Goal: Information Seeking & Learning: Learn about a topic

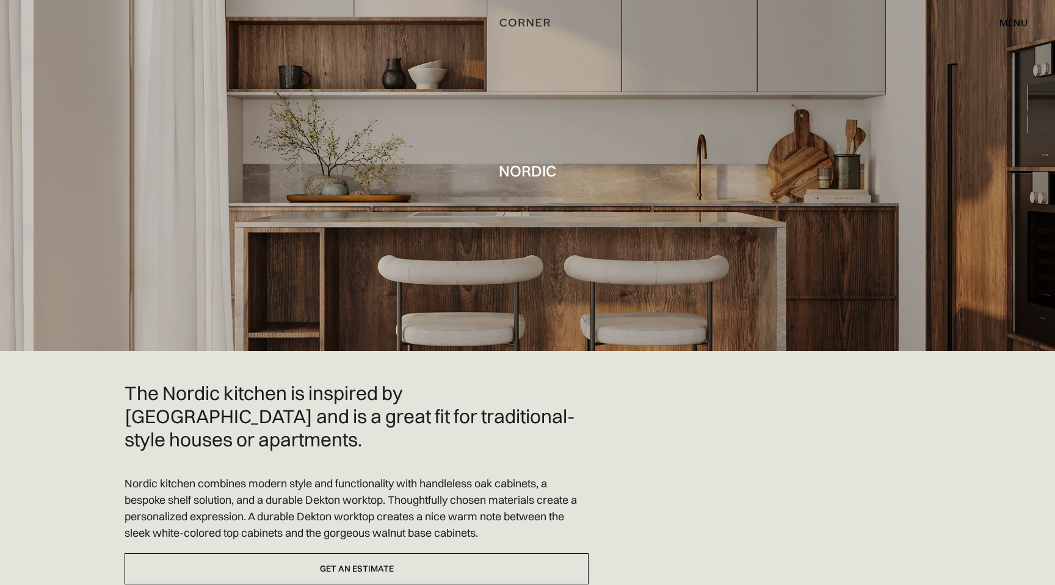
scroll to position [24, 0]
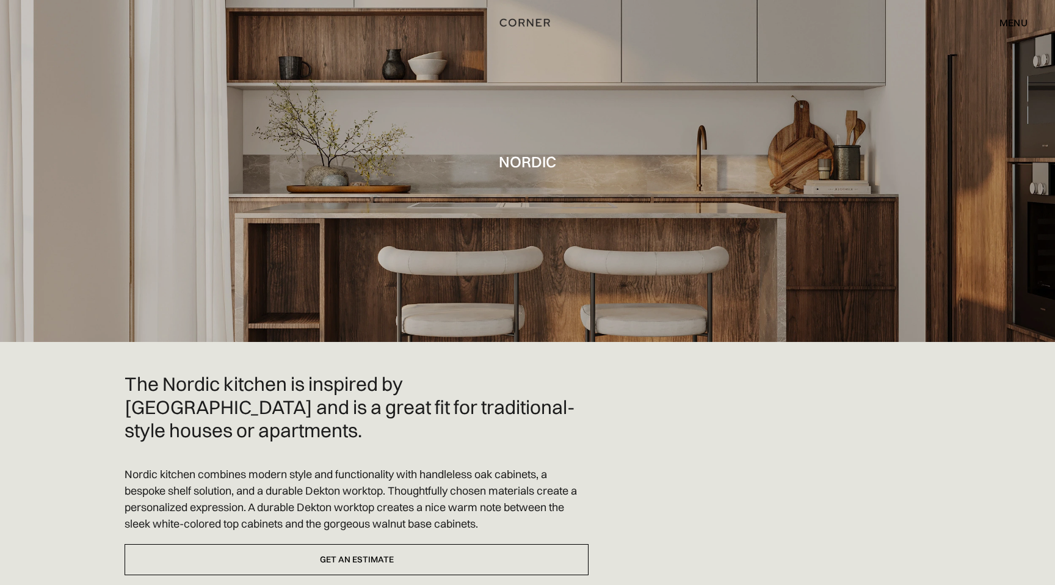
click at [556, 259] on div at bounding box center [527, 159] width 1055 height 366
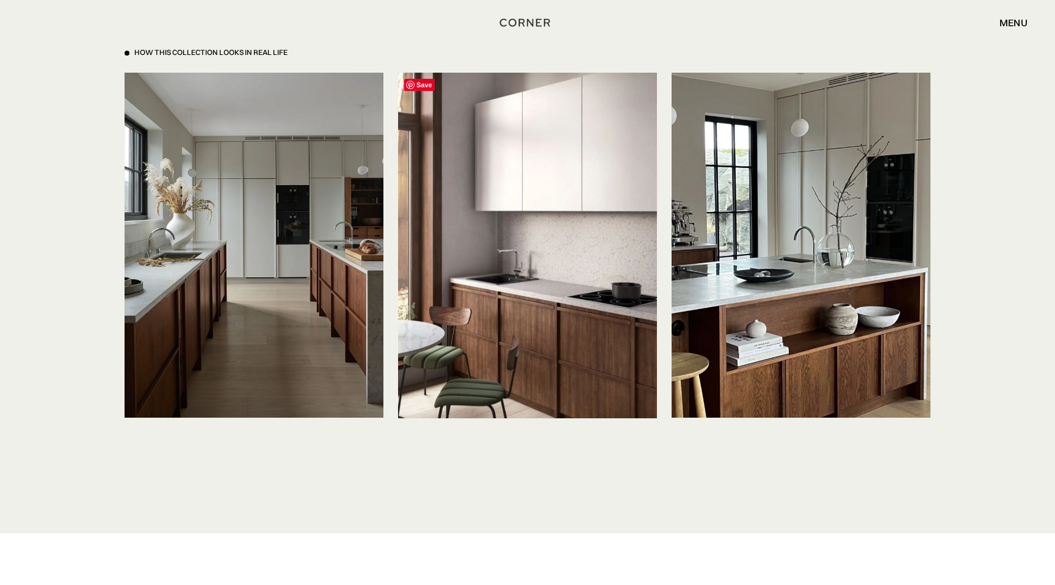
scroll to position [2842, 0]
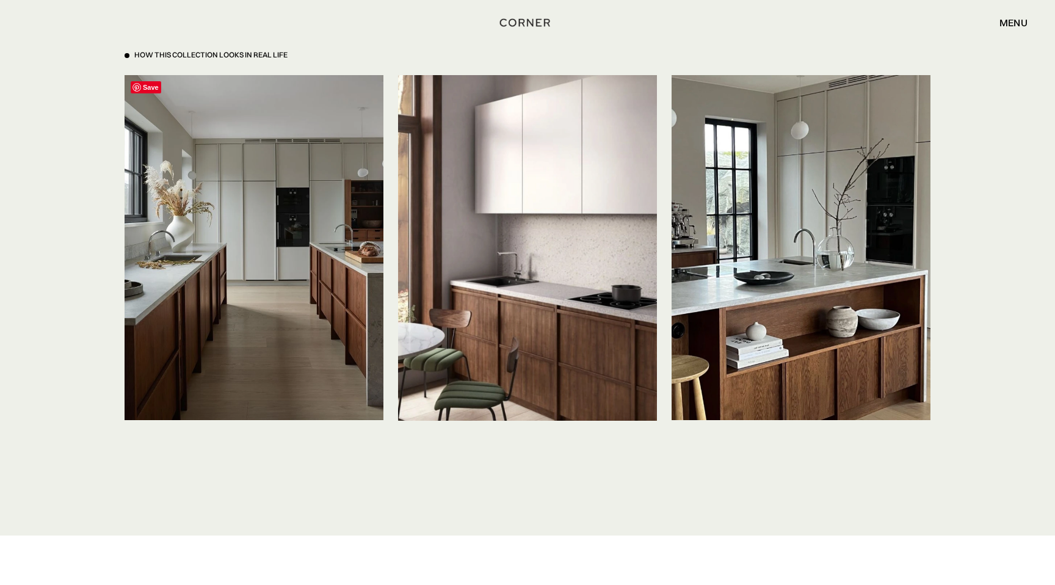
click at [231, 246] on img at bounding box center [254, 247] width 259 height 345
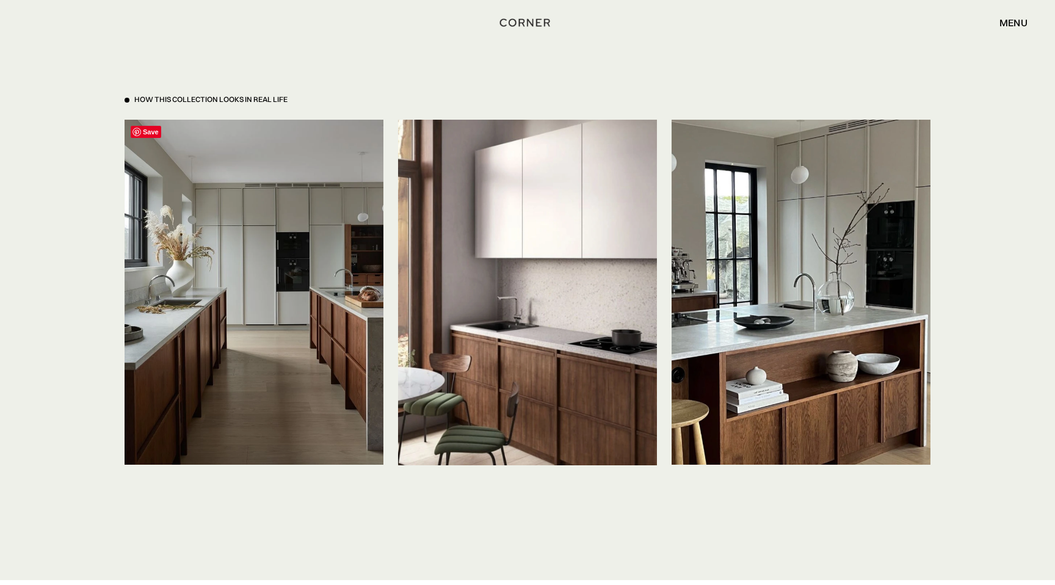
scroll to position [2781, 0]
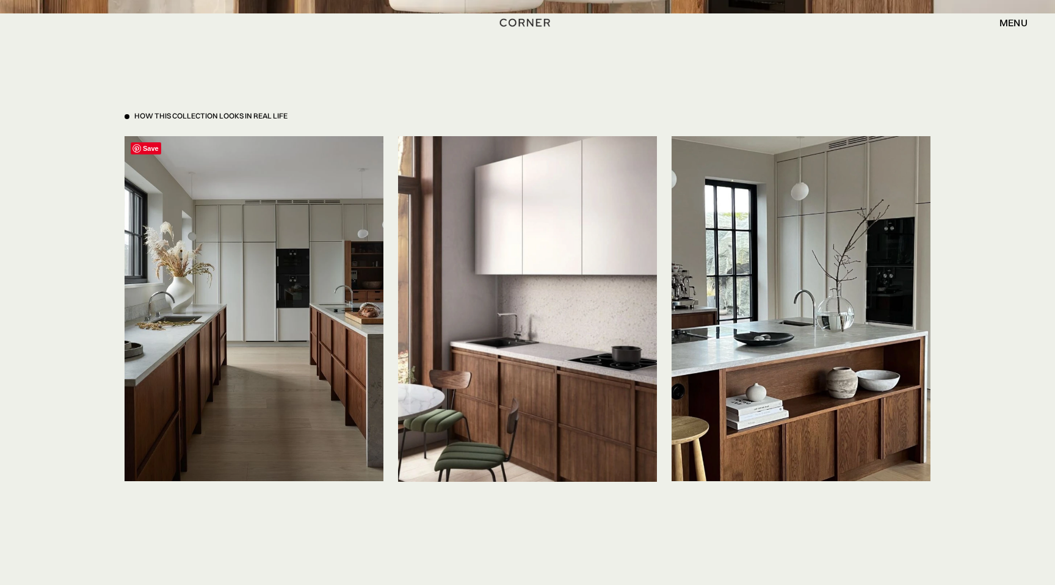
click at [235, 251] on img at bounding box center [254, 308] width 259 height 345
click at [565, 283] on img at bounding box center [527, 309] width 259 height 346
click at [749, 293] on img at bounding box center [801, 308] width 259 height 345
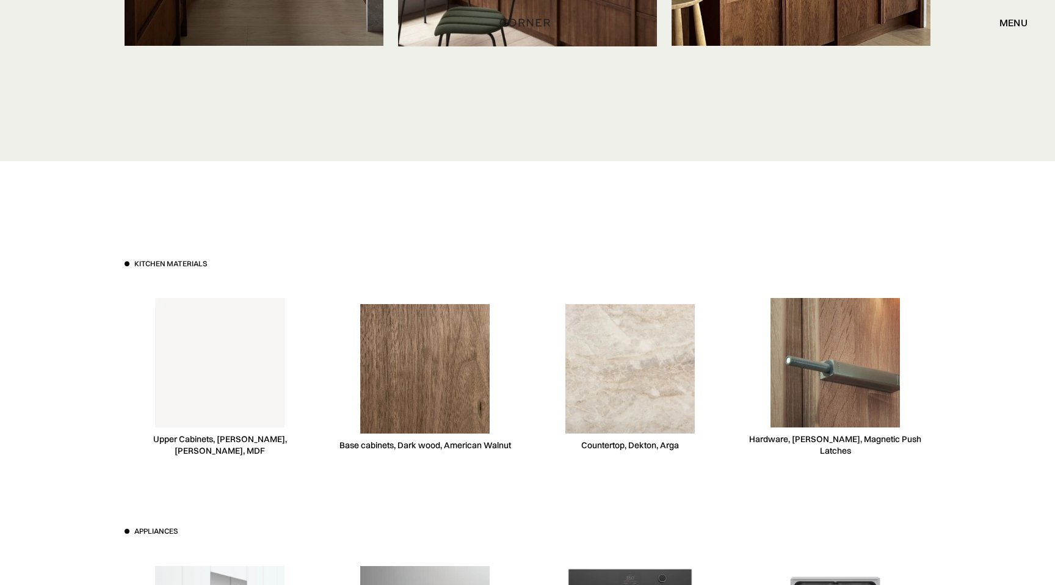
scroll to position [3326, 0]
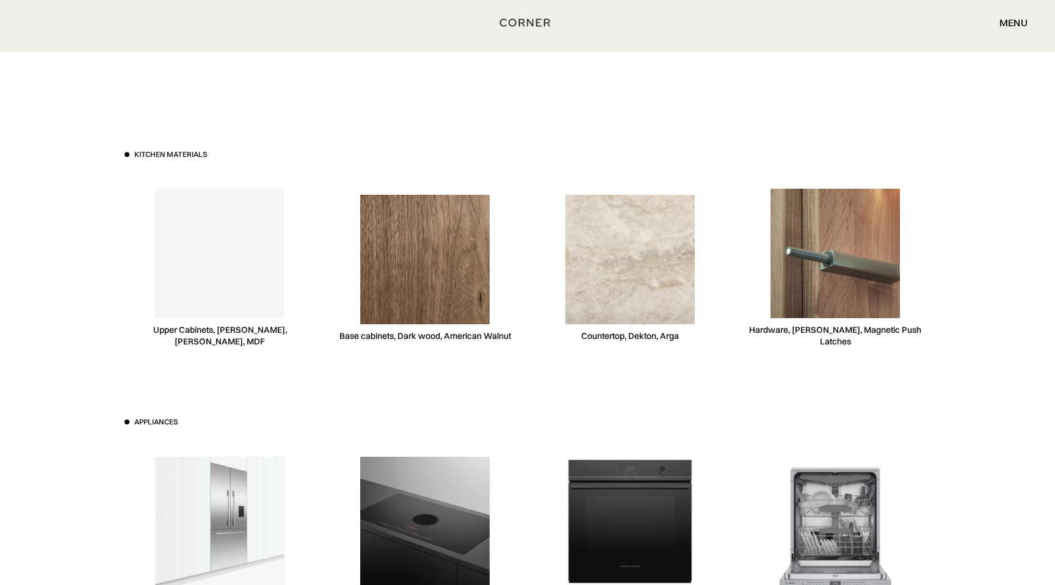
click at [643, 276] on img at bounding box center [629, 259] width 129 height 129
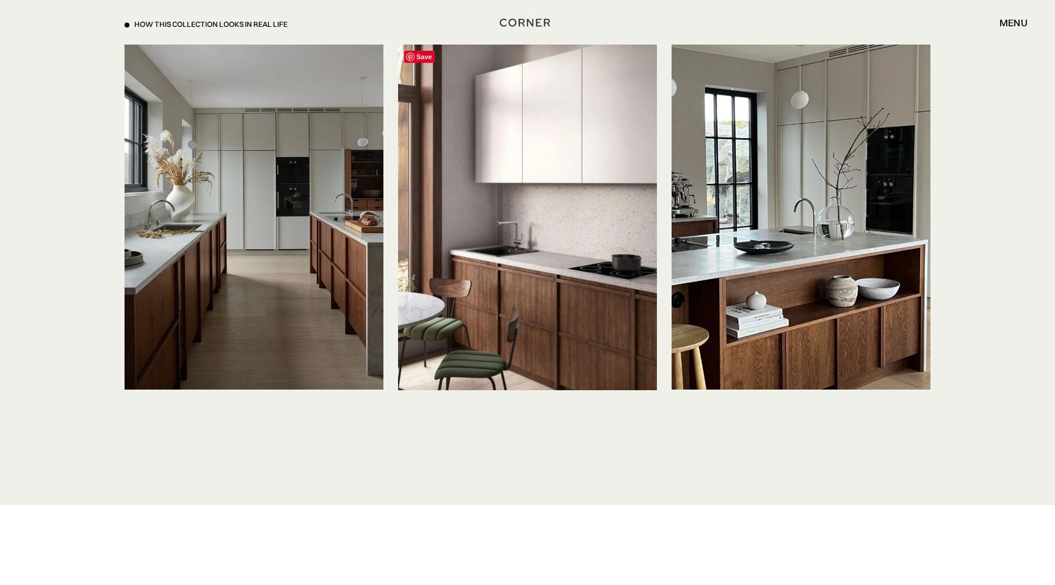
scroll to position [2872, 0]
click at [230, 223] on img at bounding box center [254, 217] width 259 height 345
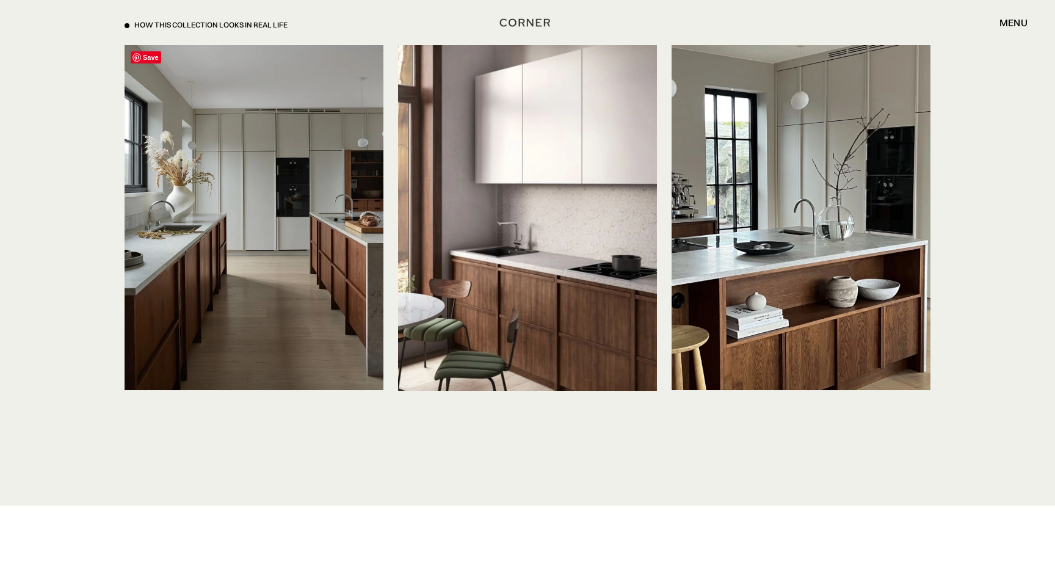
click at [230, 223] on img at bounding box center [254, 217] width 259 height 345
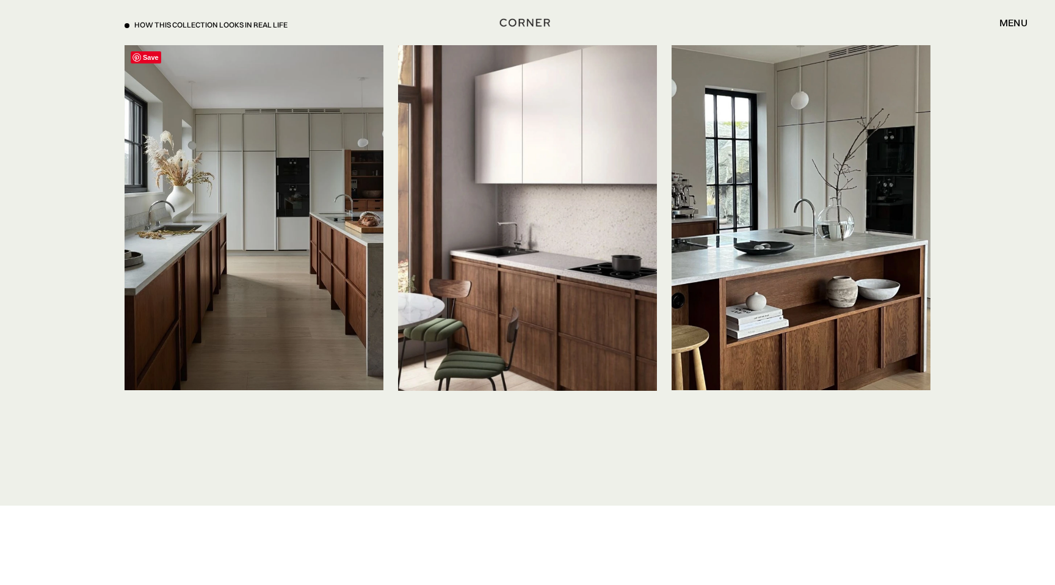
click at [230, 223] on img at bounding box center [254, 217] width 259 height 345
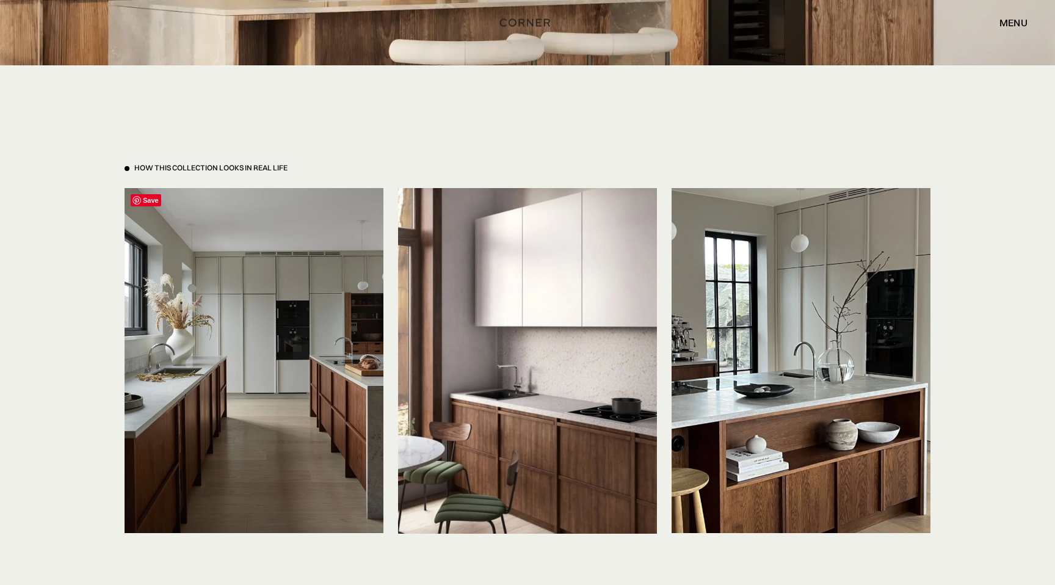
scroll to position [2723, 0]
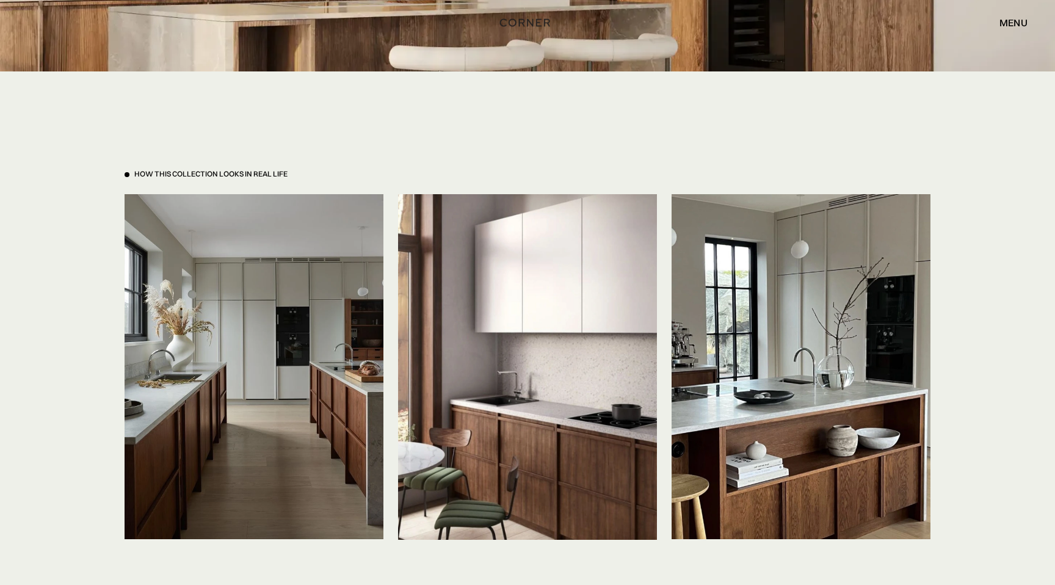
click at [1001, 26] on div "menu" at bounding box center [1014, 23] width 28 height 10
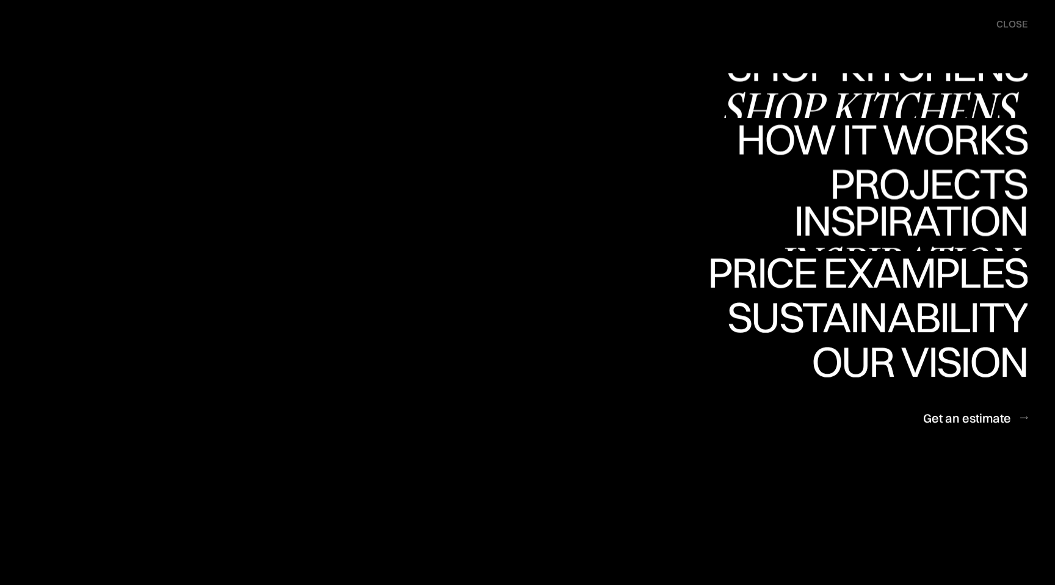
click at [932, 242] on div "Inspiration" at bounding box center [902, 263] width 251 height 43
